Goal: Information Seeking & Learning: Understand process/instructions

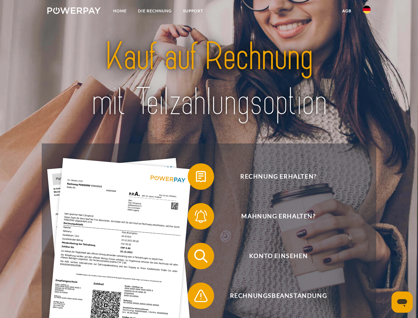
click at [74, 12] on img at bounding box center [73, 10] width 53 height 7
click at [367, 12] on img at bounding box center [367, 10] width 8 height 8
click at [347, 11] on link "agb" at bounding box center [347, 11] width 21 height 12
click at [196, 178] on span at bounding box center [190, 176] width 33 height 33
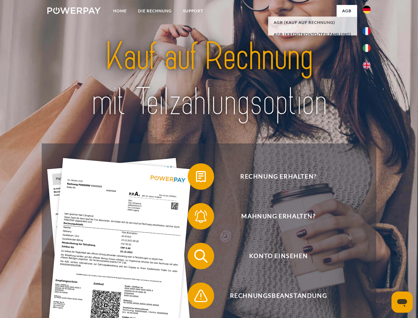
click at [196, 217] on span at bounding box center [190, 216] width 33 height 33
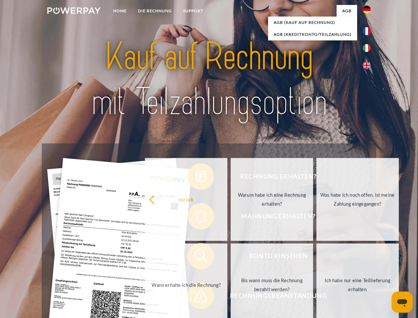
click at [231, 257] on link "Bis wann muss die Rechnung bezahlt werden?" at bounding box center [272, 284] width 82 height 83
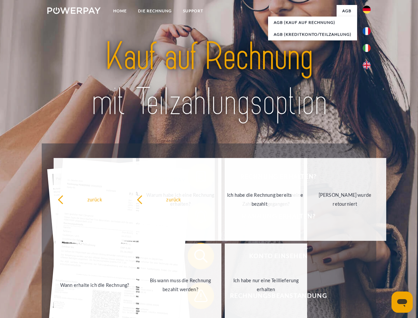
click at [196, 297] on span at bounding box center [190, 295] width 33 height 33
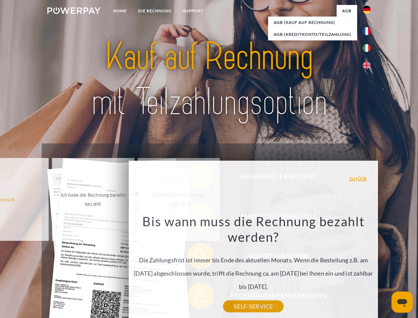
click at [402, 302] on icon "Messaging-Fenster öffnen" at bounding box center [402, 303] width 10 height 8
